Goal: Register for event/course

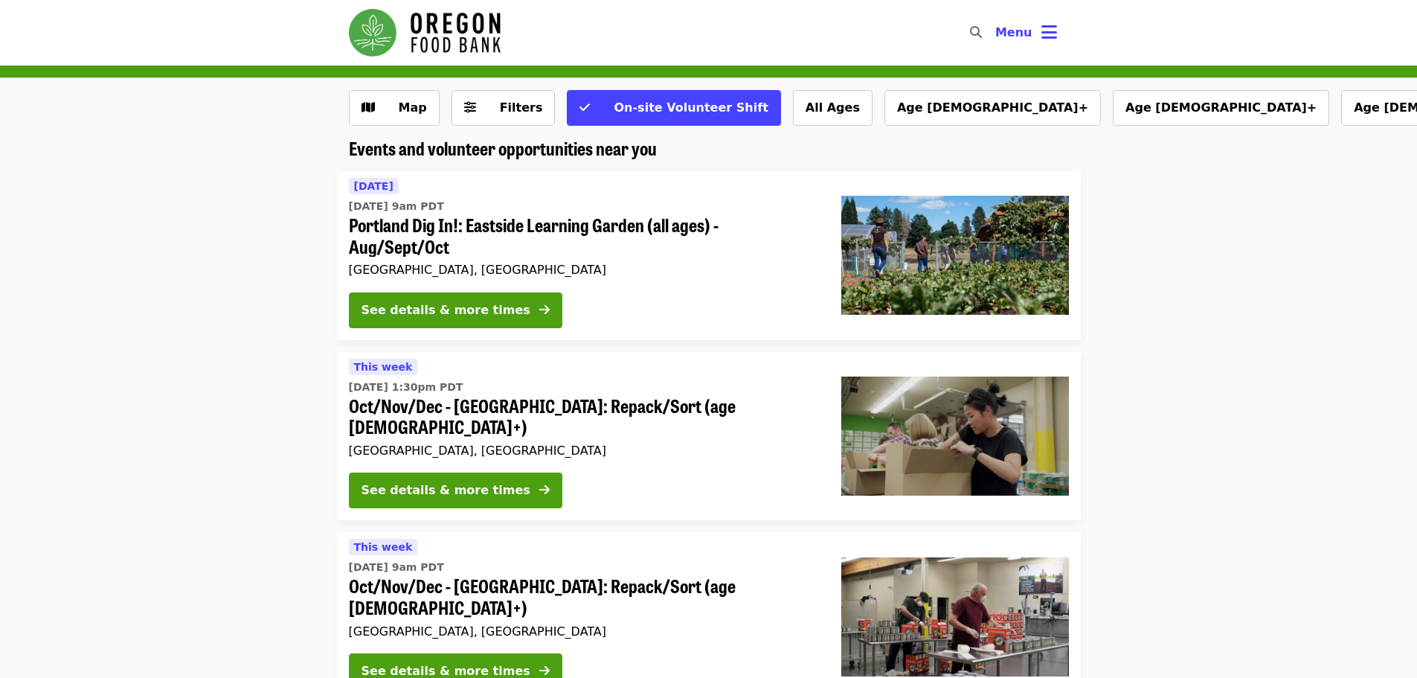
click at [460, 405] on span "Oct/Nov/Dec - [GEOGRAPHIC_DATA]: Repack/Sort (age [DEMOGRAPHIC_DATA]+)" at bounding box center [583, 416] width 469 height 43
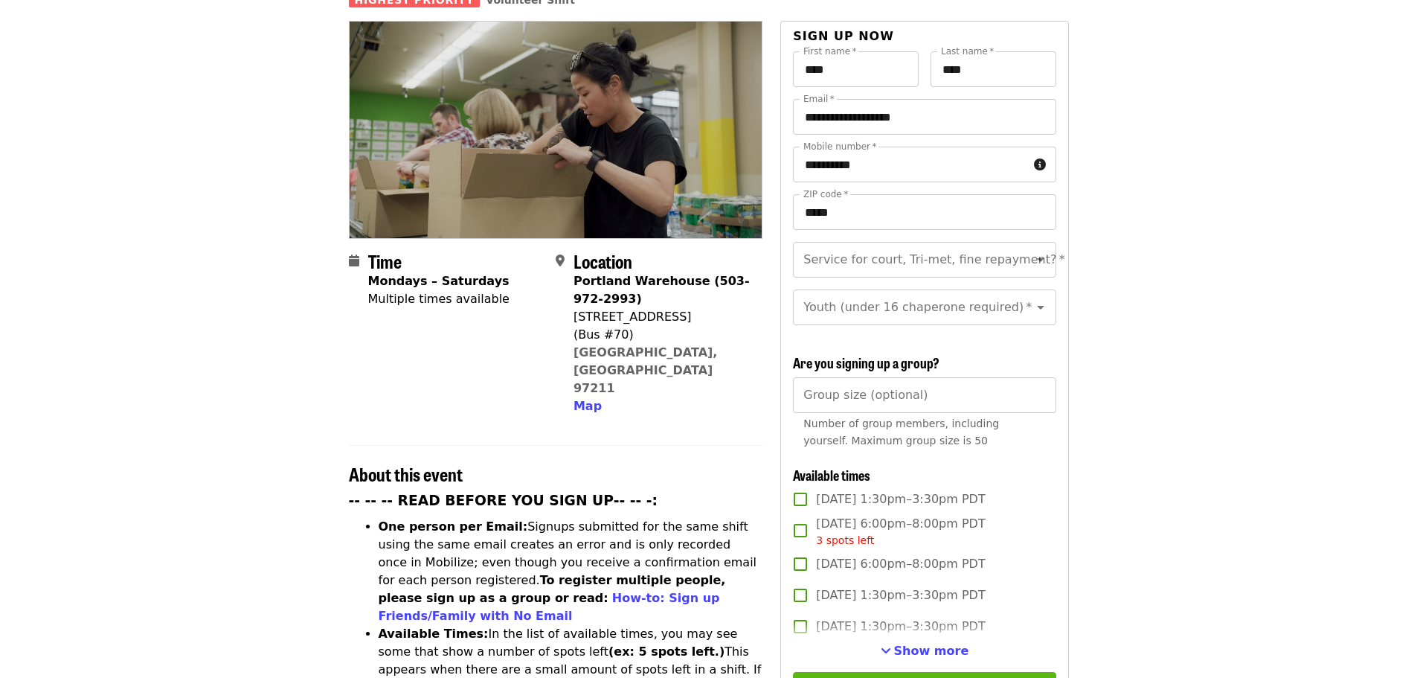
scroll to position [297, 0]
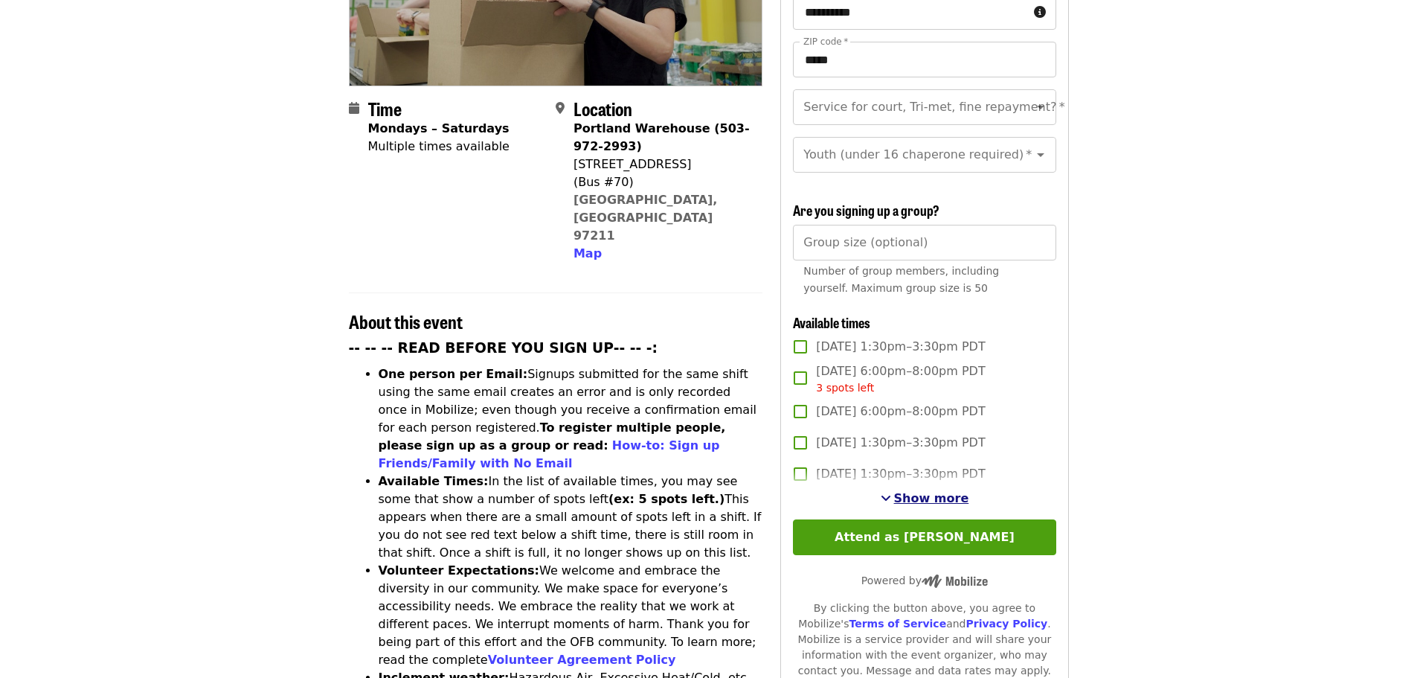
click at [927, 494] on span "Show more" at bounding box center [931, 498] width 75 height 14
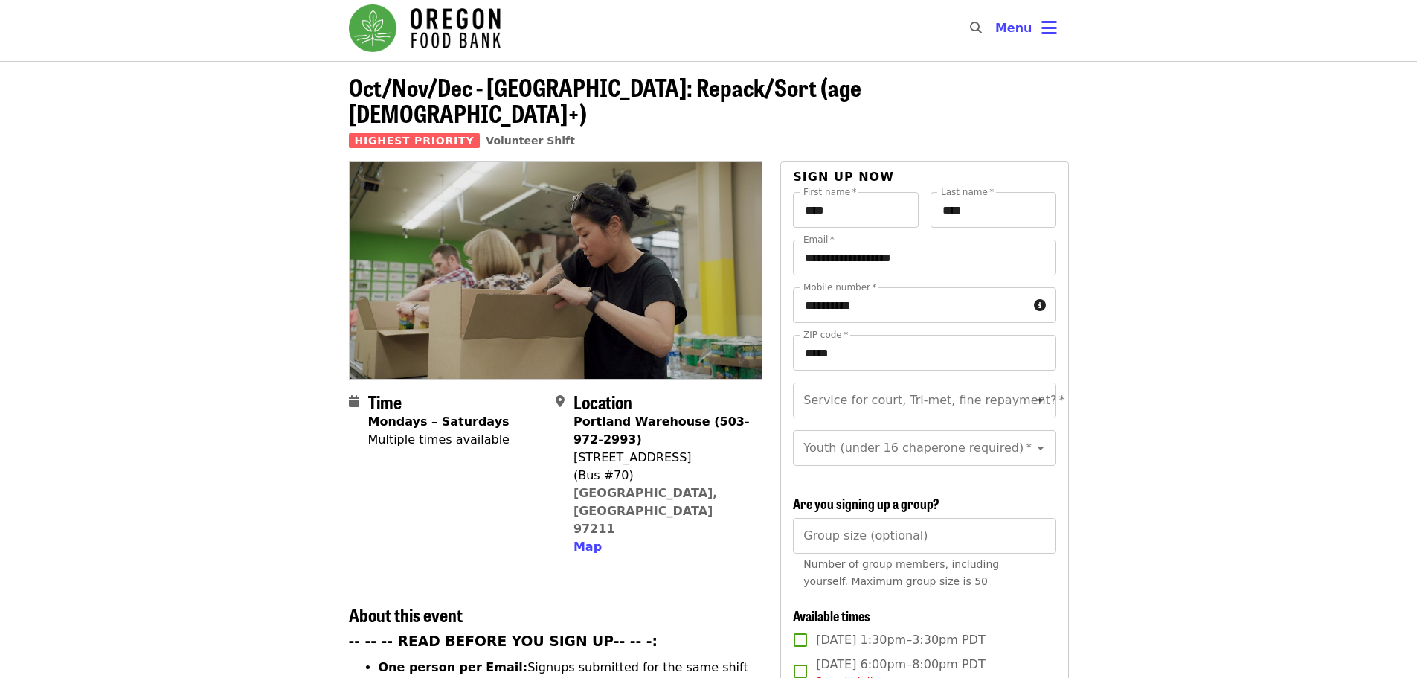
scroll to position [0, 0]
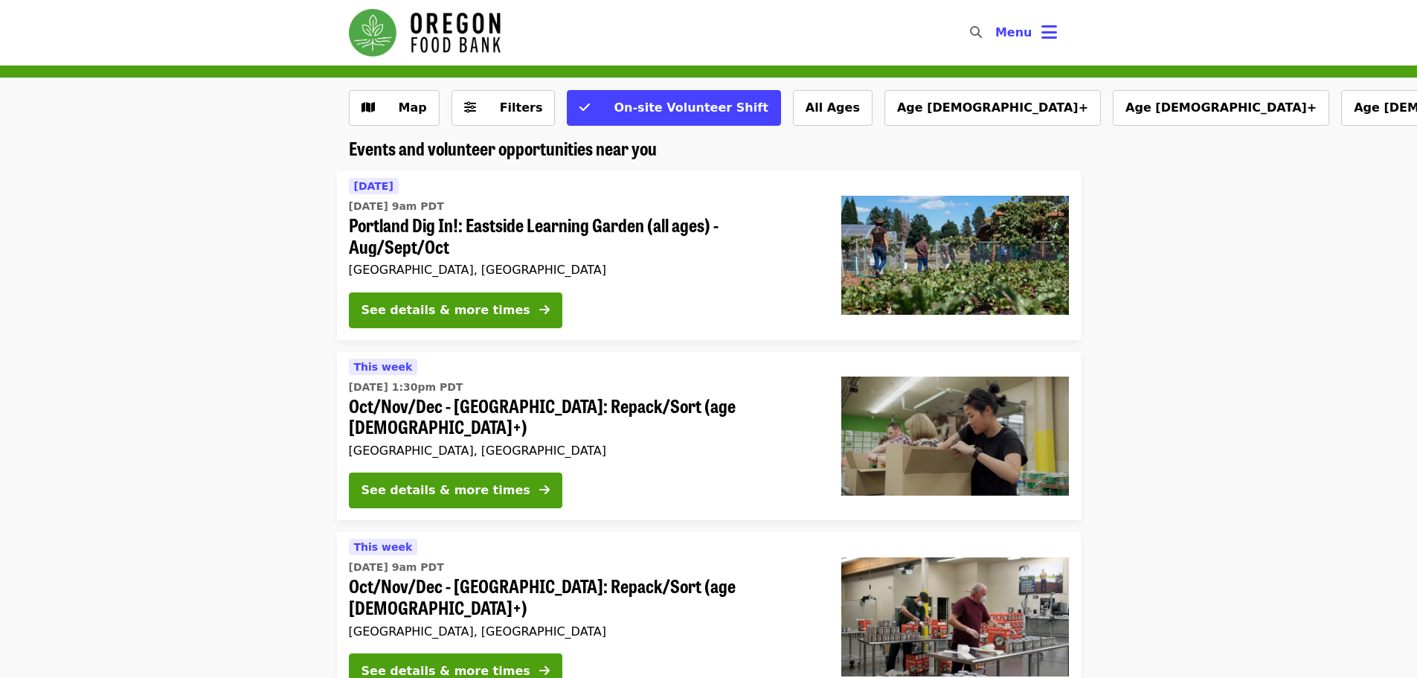
click at [404, 408] on span "Oct/Nov/Dec - [GEOGRAPHIC_DATA]: Repack/Sort (age [DEMOGRAPHIC_DATA]+)" at bounding box center [583, 416] width 469 height 43
